Goal: Task Accomplishment & Management: Use online tool/utility

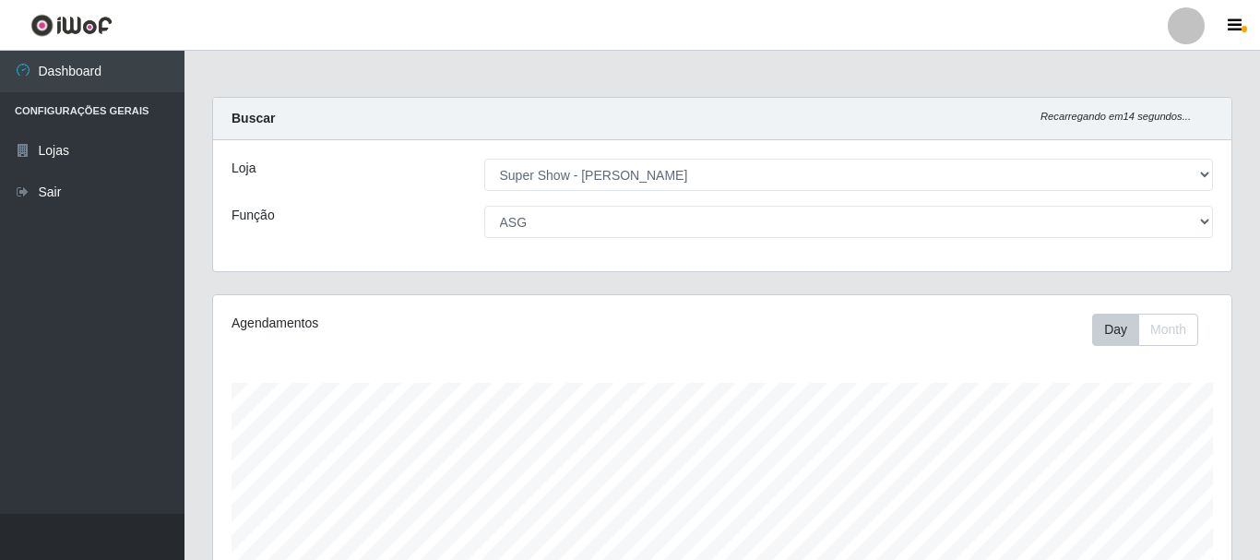
select select "120"
select select "16"
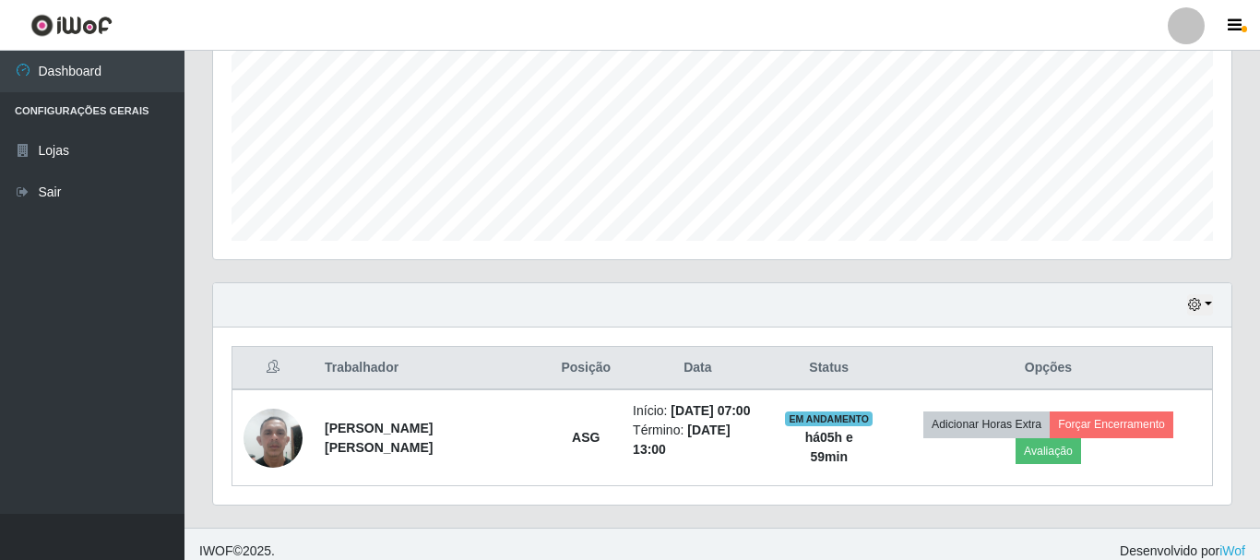
scroll to position [383, 1018]
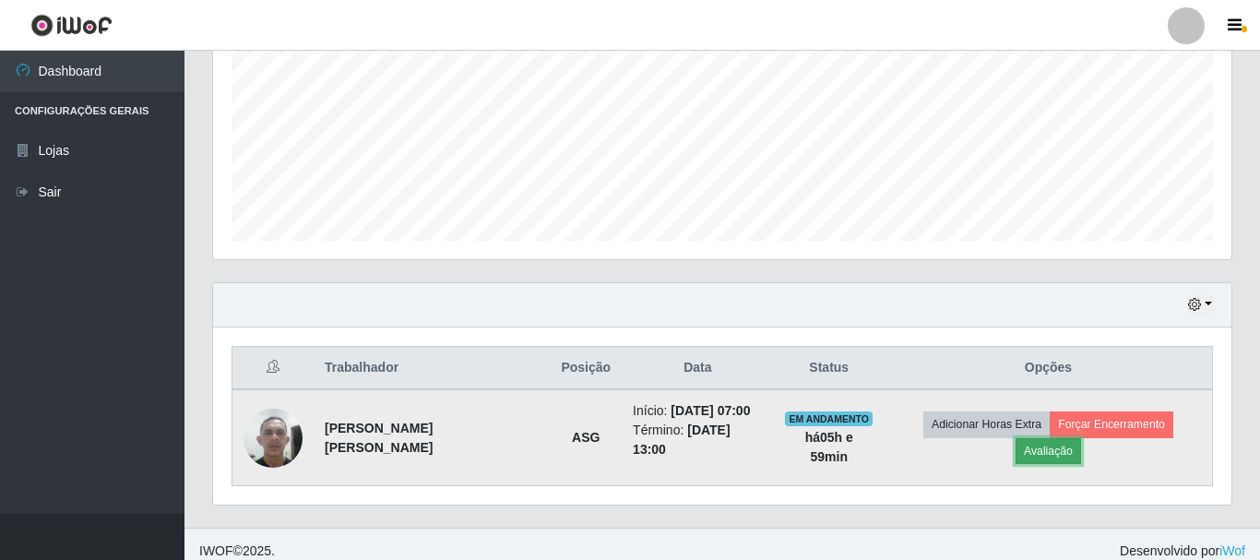
click at [1081, 438] on button "Avaliação" at bounding box center [1048, 451] width 65 height 26
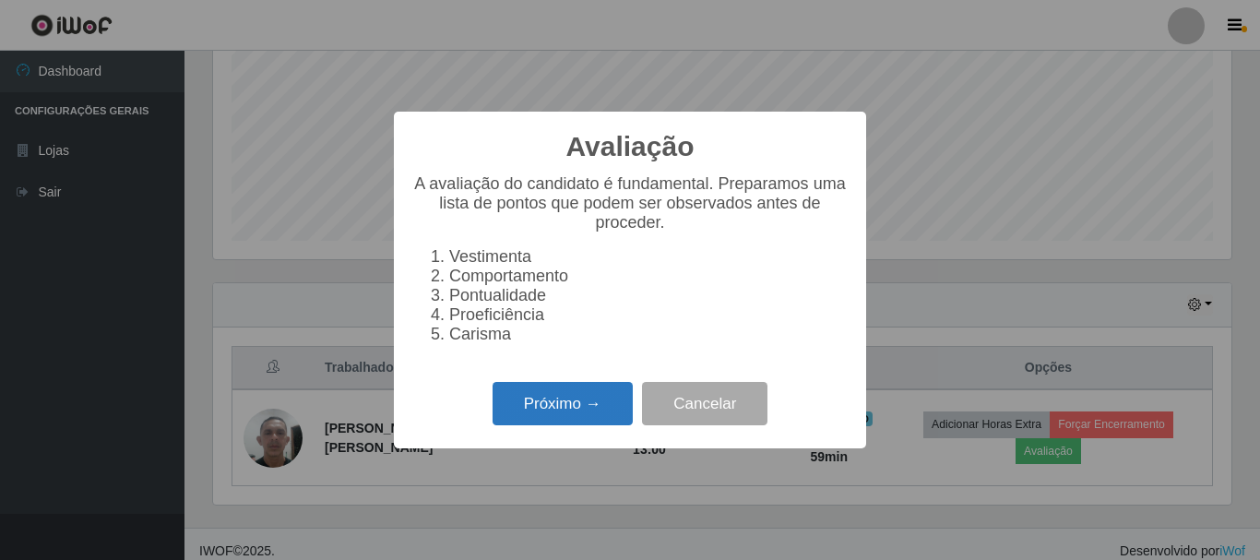
click at [589, 412] on button "Próximo →" at bounding box center [563, 403] width 140 height 43
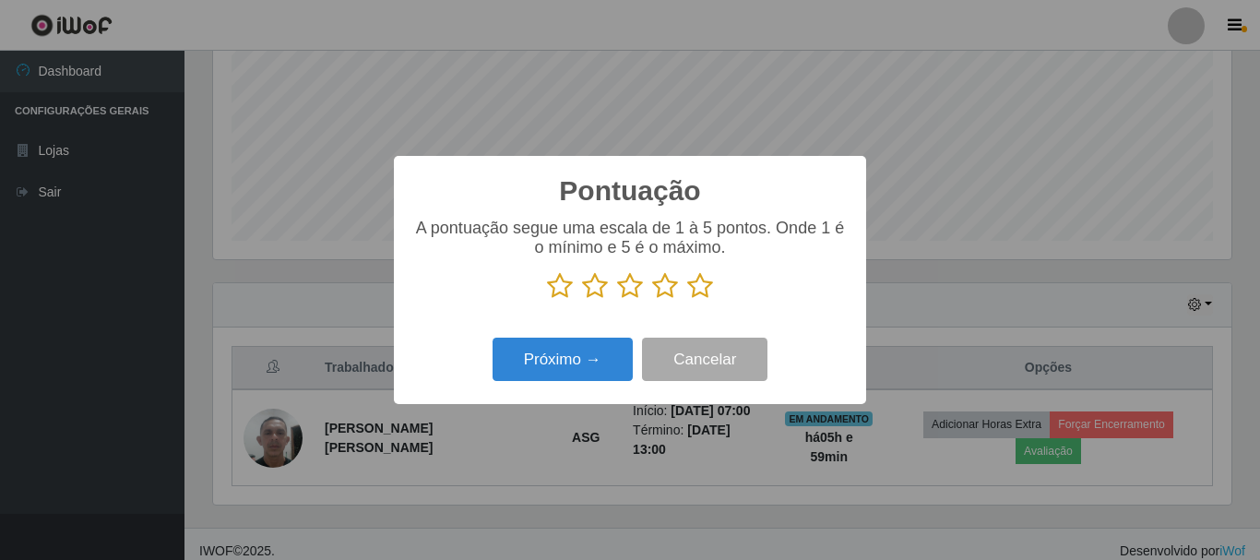
click at [708, 288] on icon at bounding box center [700, 286] width 26 height 28
click at [687, 300] on input "radio" at bounding box center [687, 300] width 0 height 0
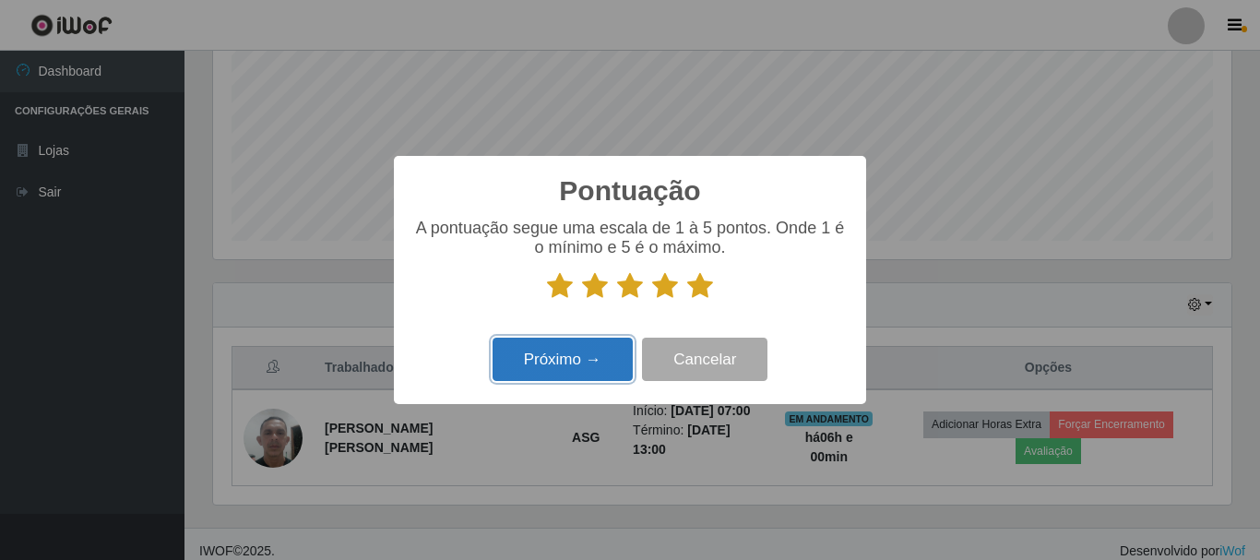
click at [608, 371] on button "Próximo →" at bounding box center [563, 359] width 140 height 43
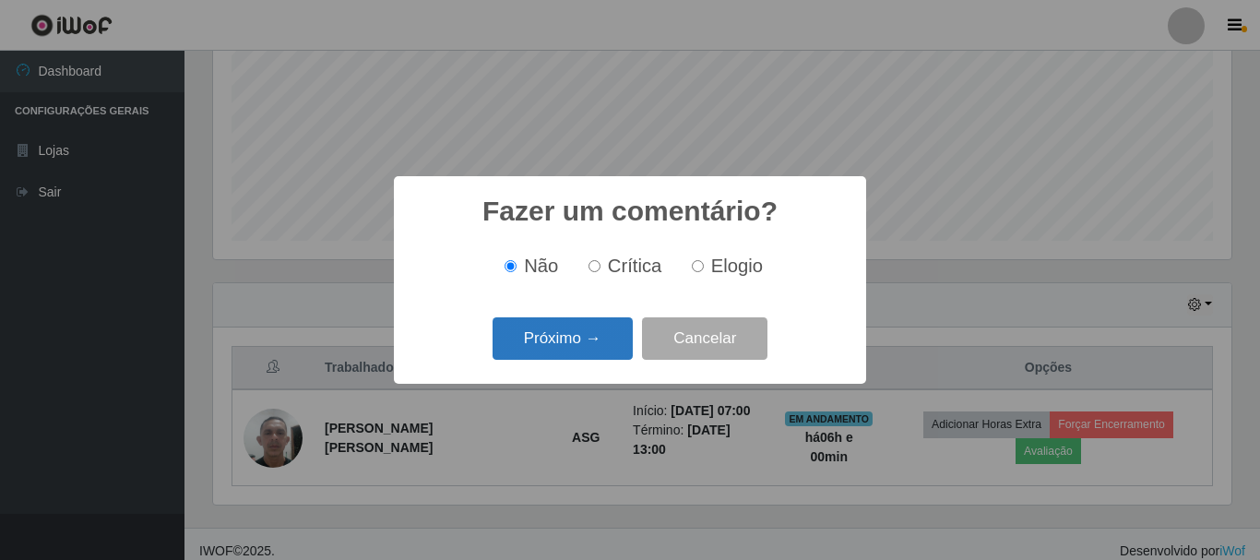
click at [612, 329] on button "Próximo →" at bounding box center [563, 338] width 140 height 43
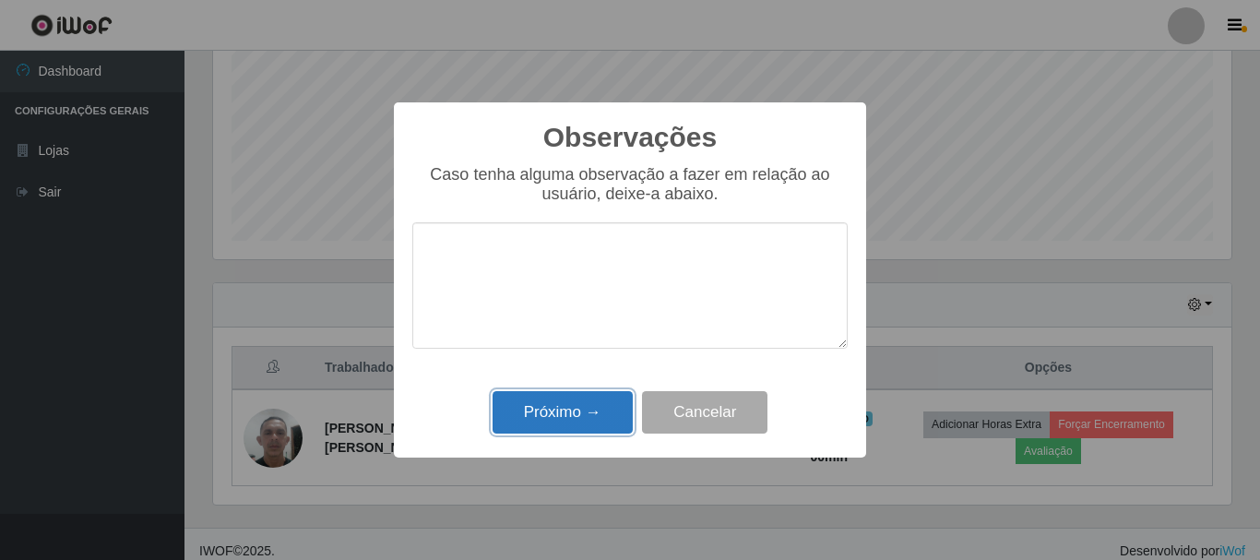
click at [562, 408] on button "Próximo →" at bounding box center [563, 412] width 140 height 43
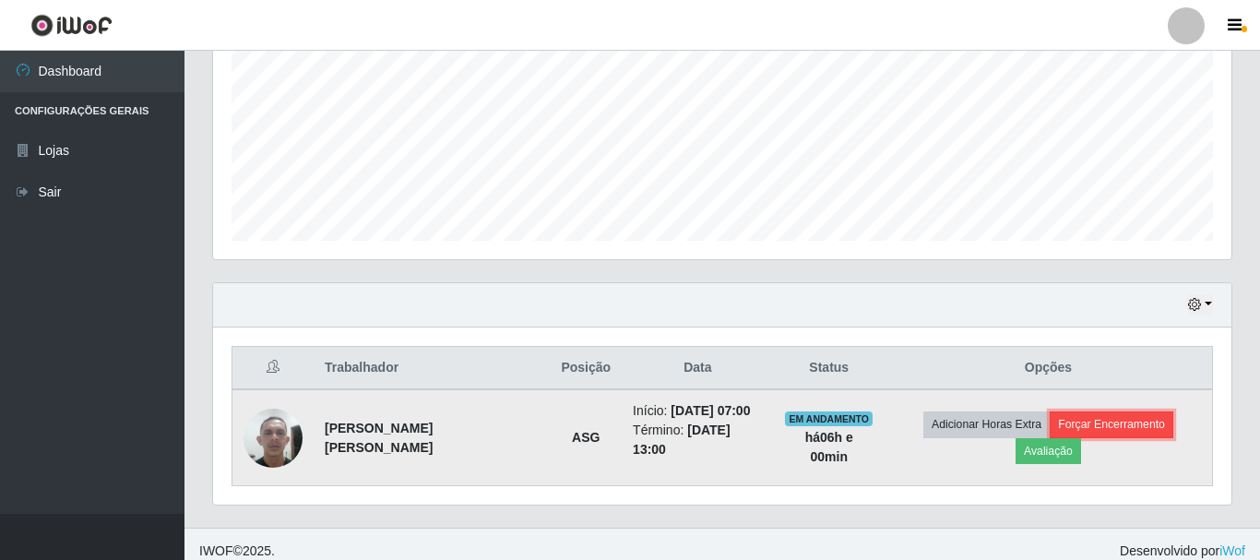
click at [1050, 430] on button "Forçar Encerramento" at bounding box center [1112, 424] width 124 height 26
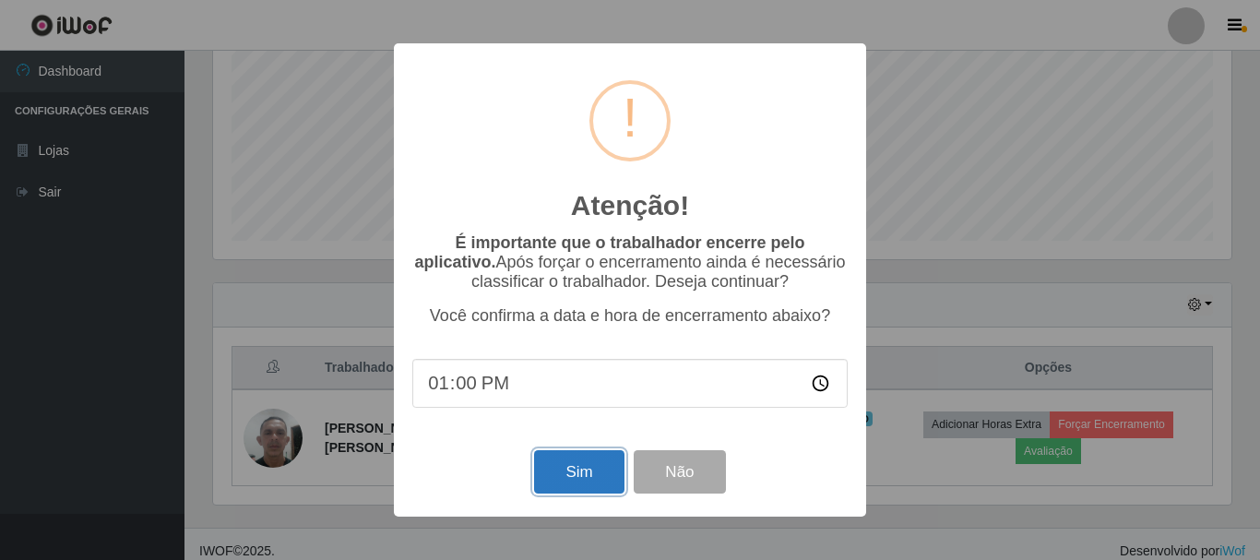
click at [580, 469] on button "Sim" at bounding box center [578, 471] width 89 height 43
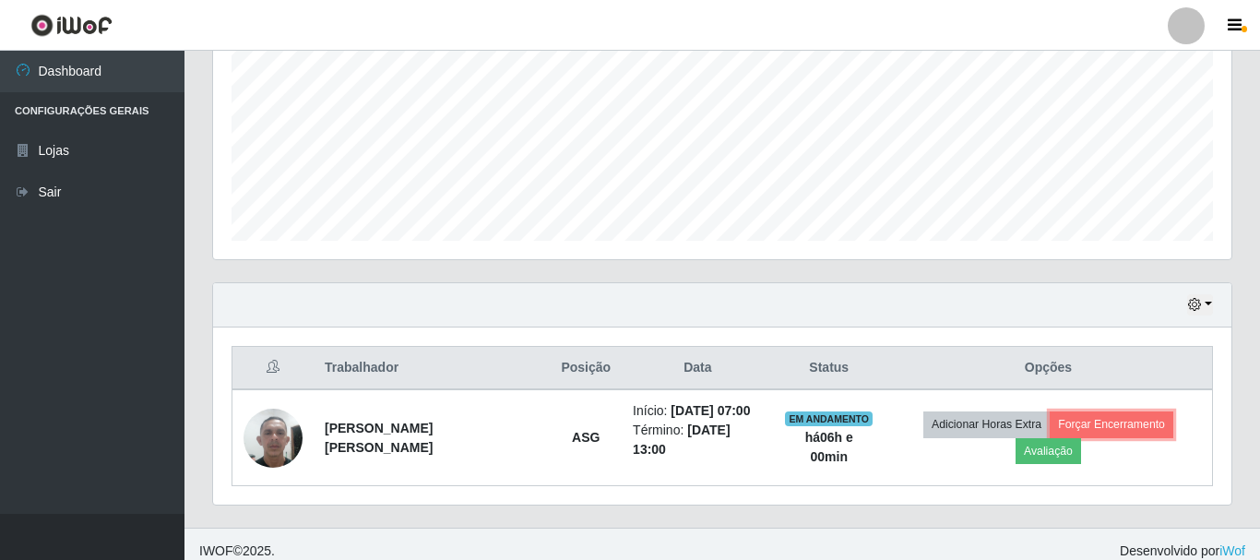
scroll to position [337, 0]
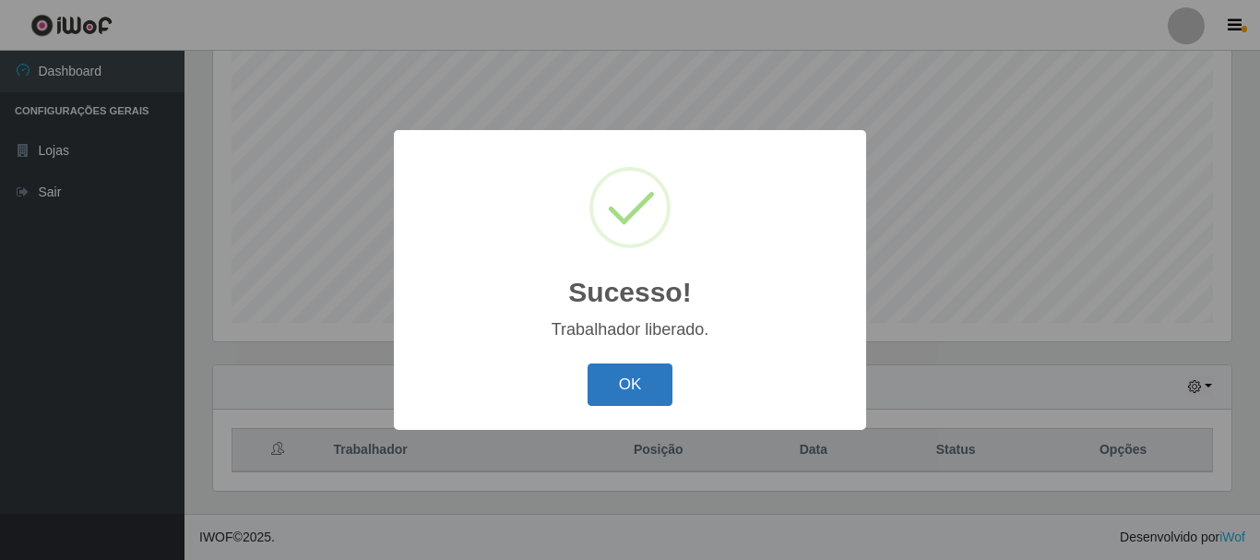
click at [614, 380] on button "OK" at bounding box center [631, 384] width 86 height 43
